Goal: Obtain resource: Download file/media

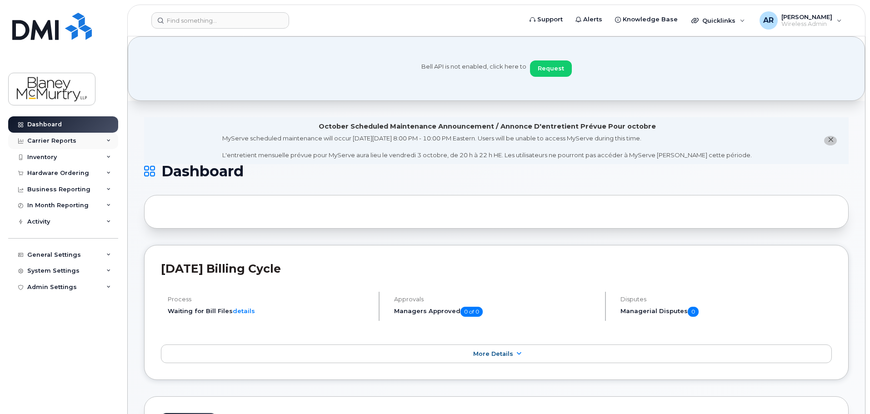
click at [105, 143] on div "Carrier Reports" at bounding box center [63, 141] width 110 height 16
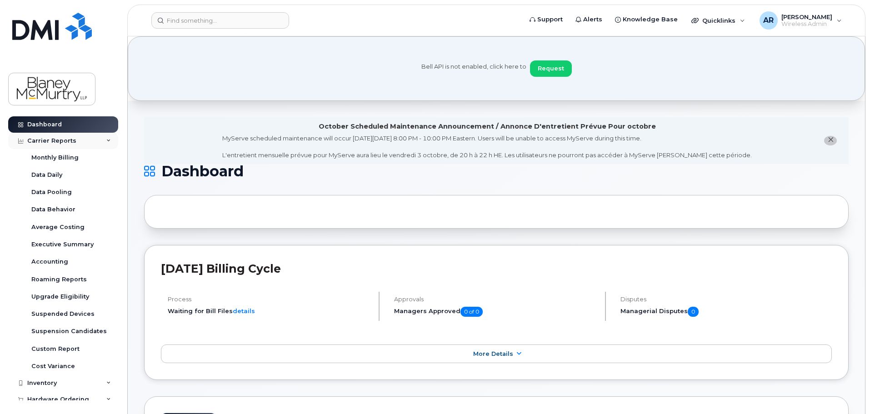
click at [69, 142] on div "Carrier Reports" at bounding box center [51, 140] width 49 height 7
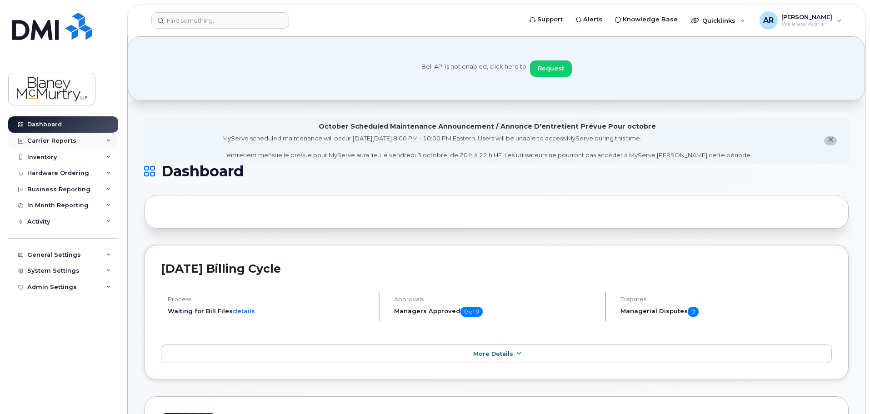
click at [69, 142] on div "Carrier Reports" at bounding box center [51, 140] width 49 height 7
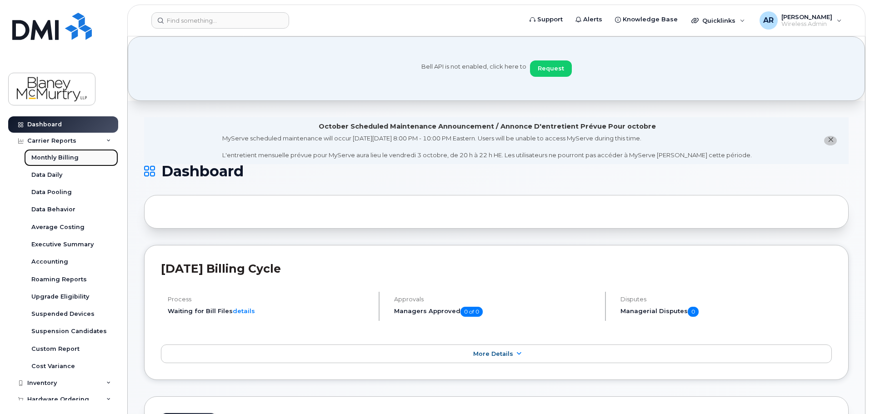
click at [85, 155] on link "Monthly Billing" at bounding box center [71, 157] width 94 height 17
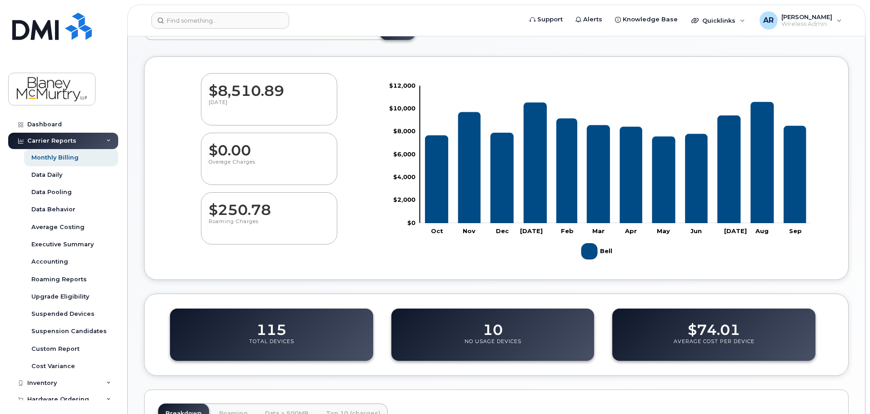
scroll to position [44, 0]
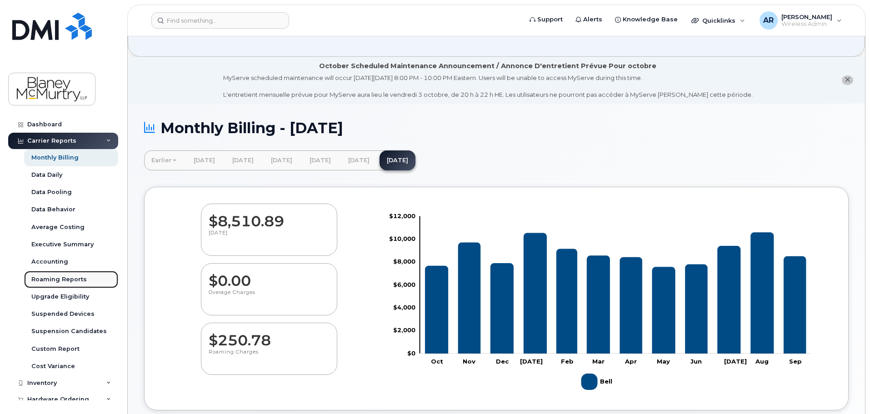
click at [87, 273] on link "Roaming Reports" at bounding box center [71, 279] width 94 height 17
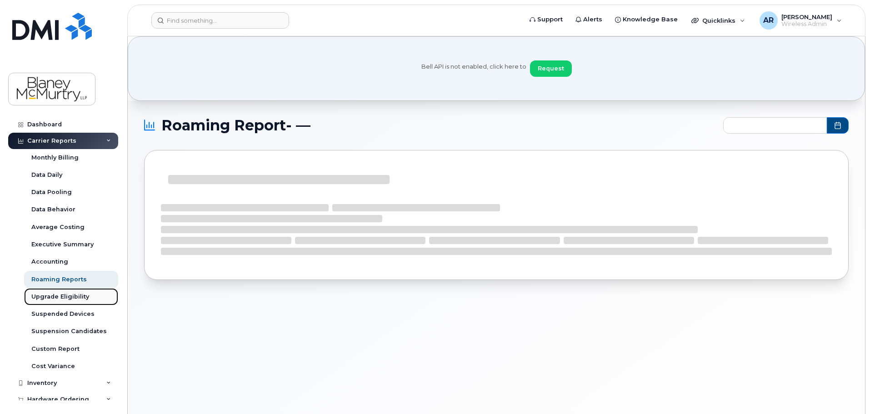
click at [80, 301] on div "Upgrade Eligibility" at bounding box center [60, 297] width 58 height 8
type input "2024-10 - 2025-09"
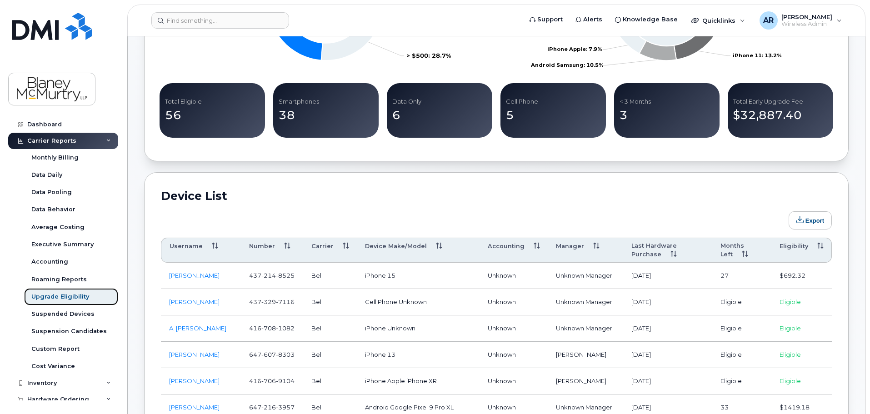
scroll to position [455, 0]
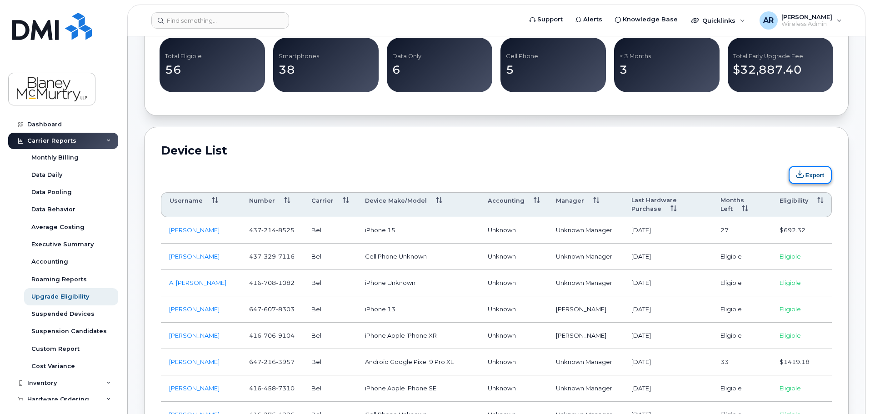
click at [809, 175] on button "Export" at bounding box center [810, 175] width 43 height 18
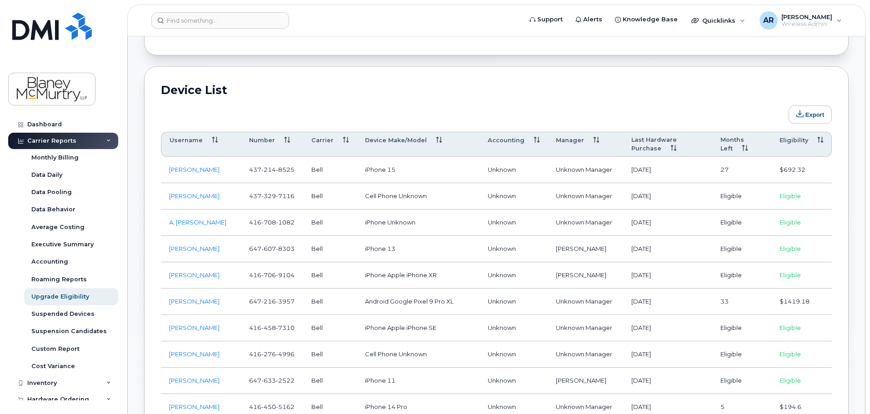
scroll to position [500, 0]
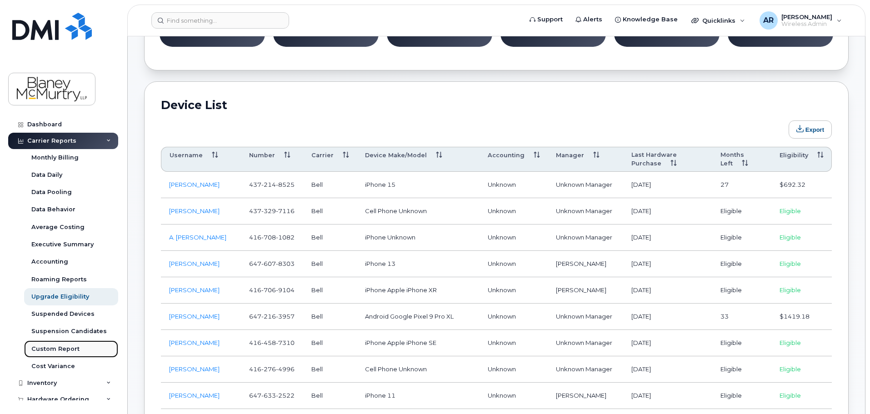
click at [70, 349] on div "Custom Report" at bounding box center [55, 349] width 48 height 8
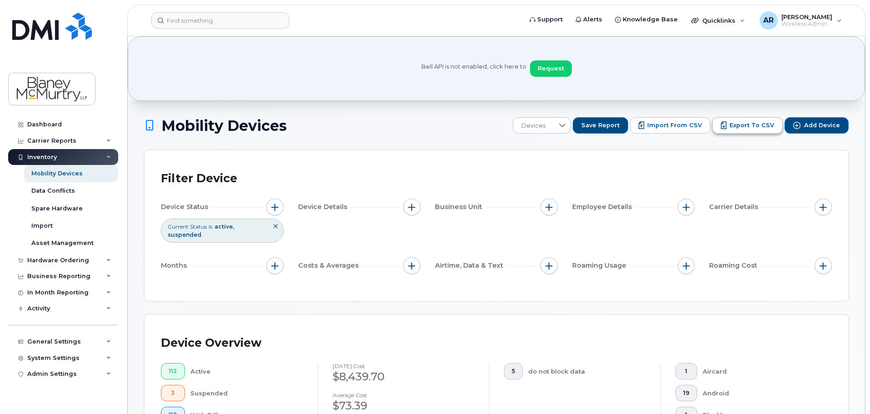
click at [760, 128] on span "Export to CSV" at bounding box center [751, 125] width 45 height 8
